Goal: Information Seeking & Learning: Learn about a topic

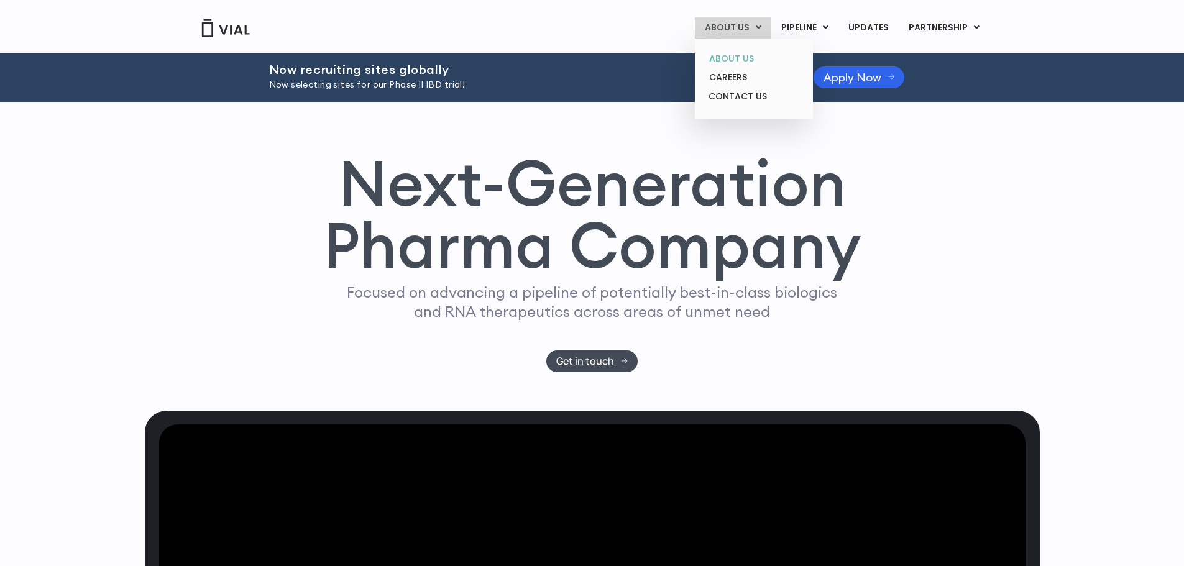
click at [751, 60] on link "ABOUT US" at bounding box center [753, 58] width 109 height 19
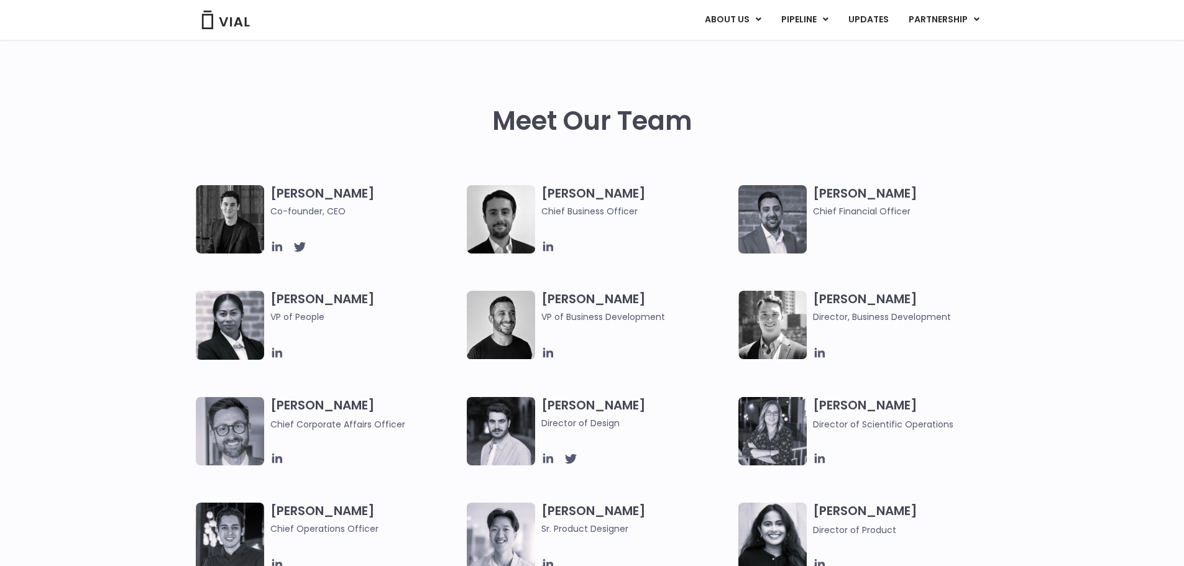
scroll to position [559, 0]
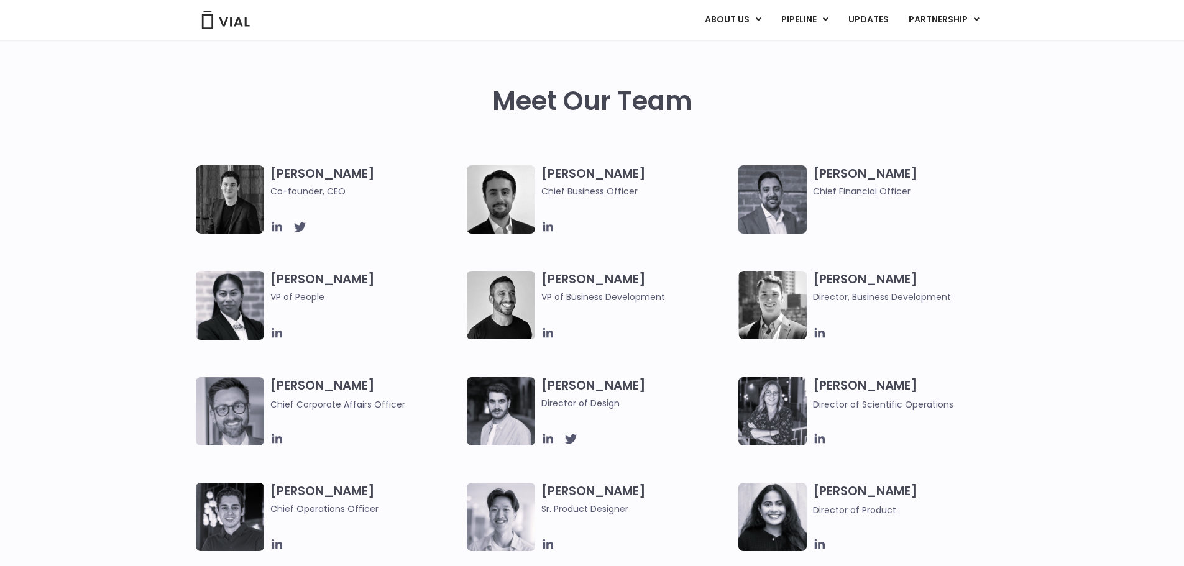
click at [219, 186] on img at bounding box center [230, 199] width 68 height 68
click at [280, 229] on icon at bounding box center [277, 227] width 10 height 10
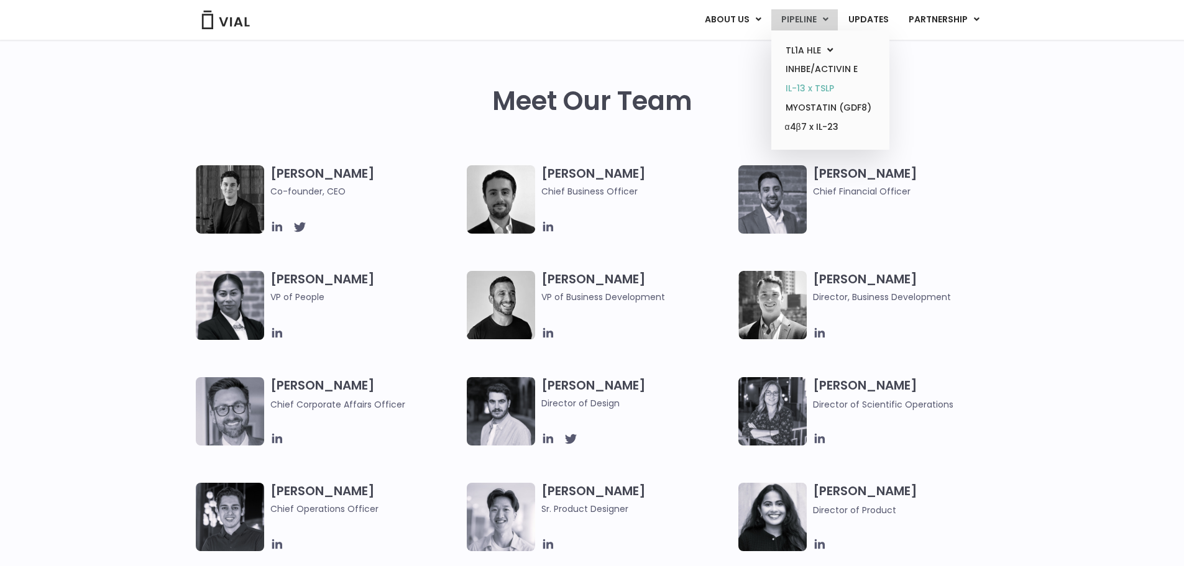
click at [792, 96] on link "IL-13 x TSLP" at bounding box center [830, 88] width 109 height 19
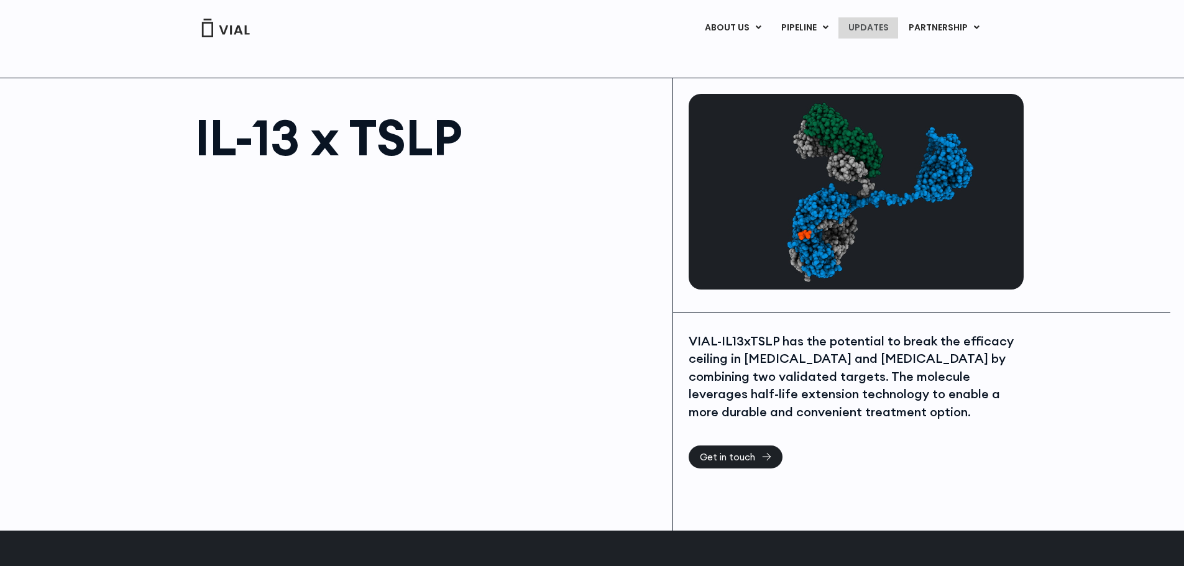
click at [879, 27] on link "UPDATES" at bounding box center [868, 27] width 60 height 21
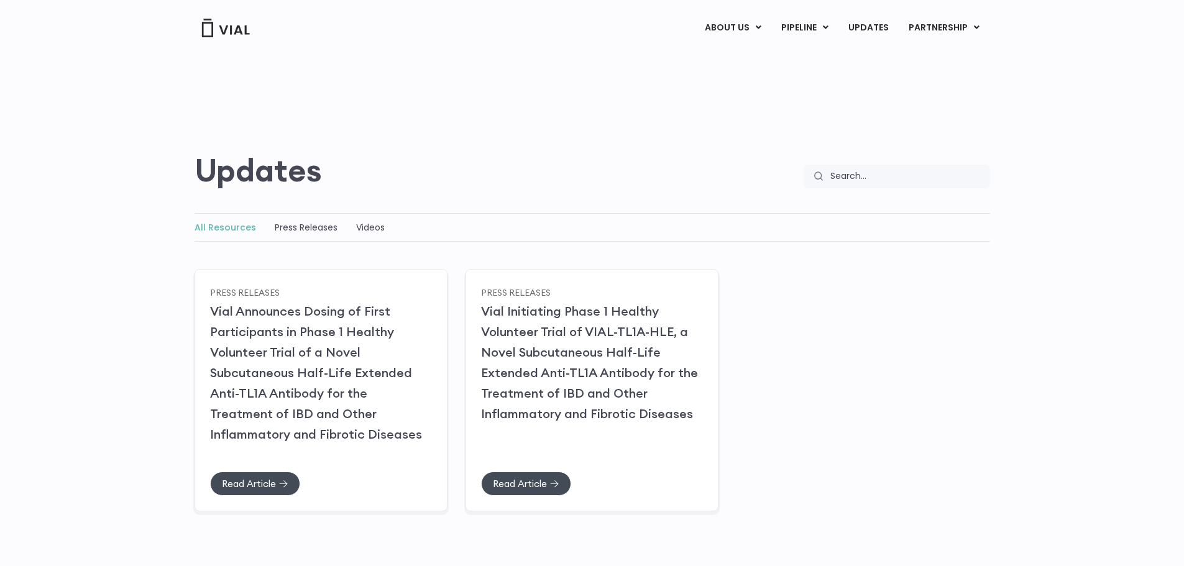
click at [300, 235] on div "All Resources Press Releases Videos" at bounding box center [591, 227] width 795 height 29
click at [298, 229] on link "Press Releases" at bounding box center [306, 227] width 63 height 12
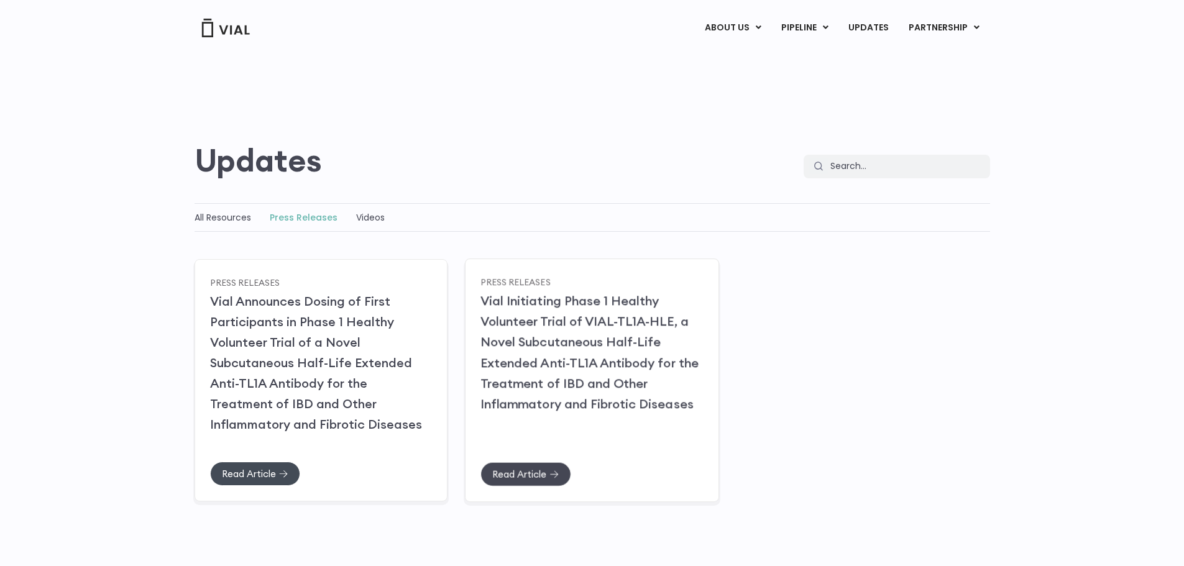
click at [546, 476] on span "Read Article" at bounding box center [519, 473] width 54 height 9
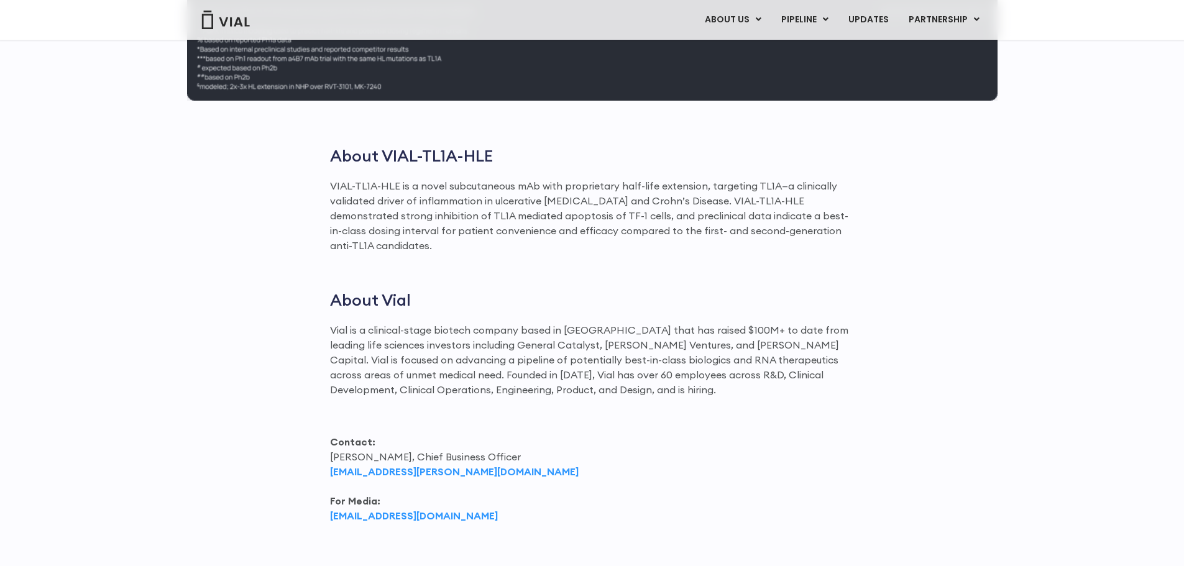
scroll to position [1740, 0]
